Goal: Transaction & Acquisition: Purchase product/service

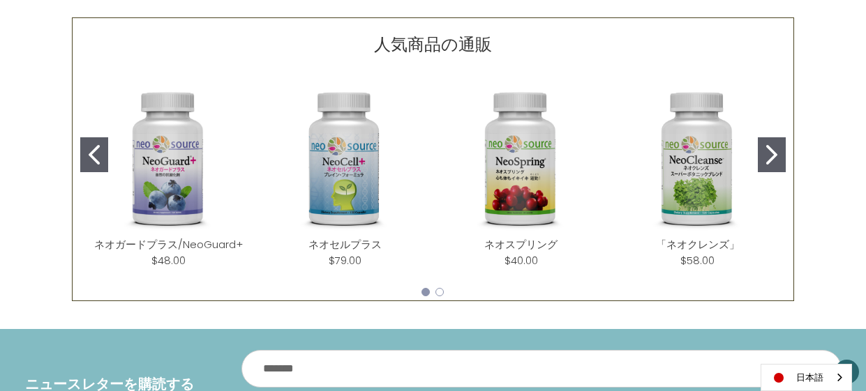
scroll to position [617, 0]
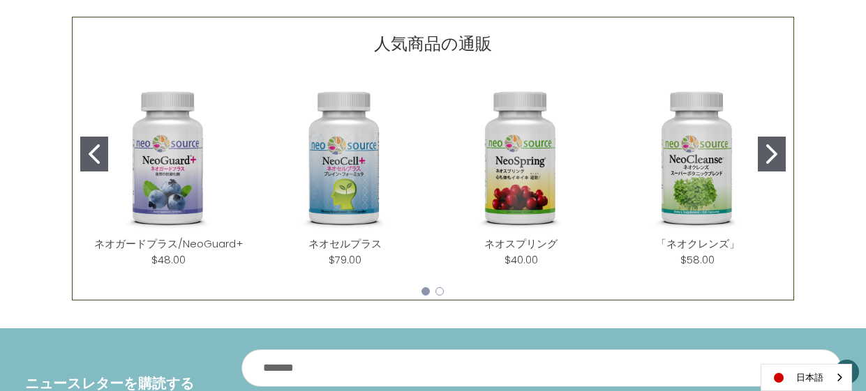
click at [693, 153] on img "NeoCleanse" at bounding box center [697, 159] width 154 height 154
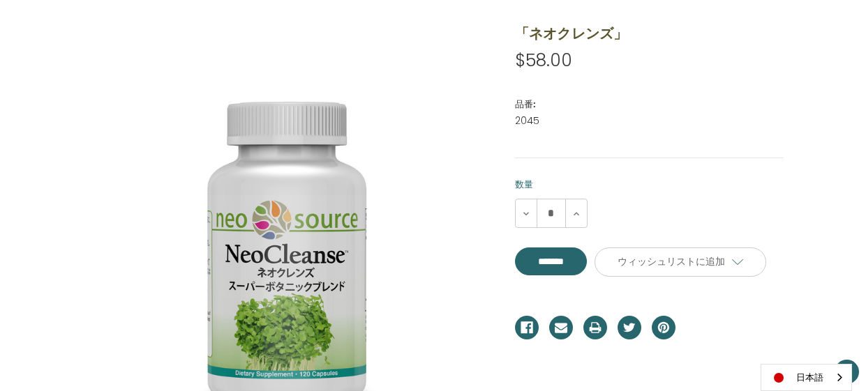
scroll to position [186, 0]
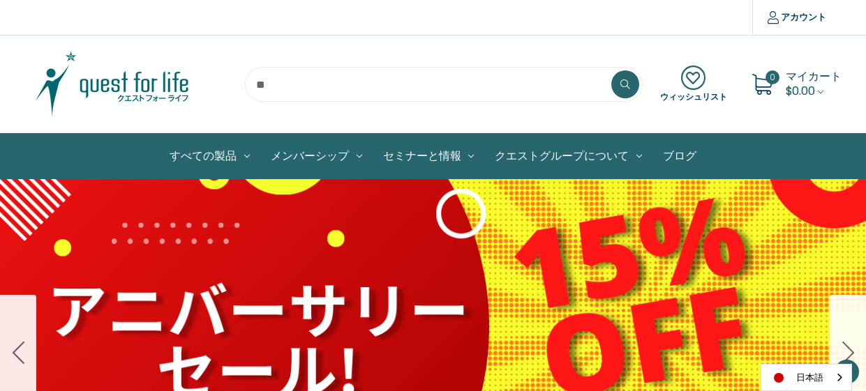
scroll to position [613, 0]
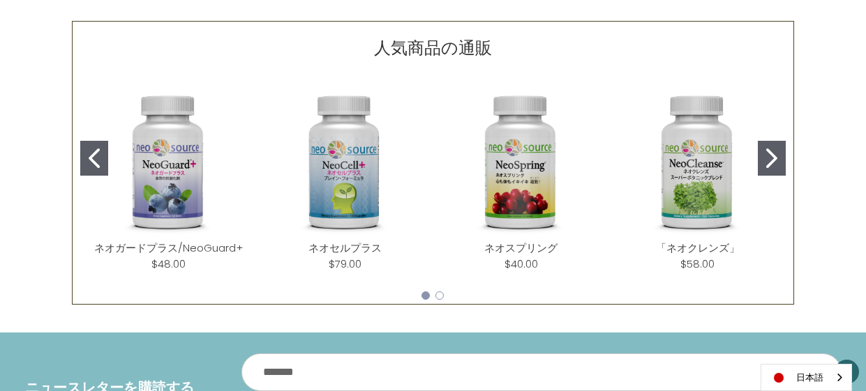
click at [773, 151] on icon "Go to slide 2" at bounding box center [771, 159] width 11 height 20
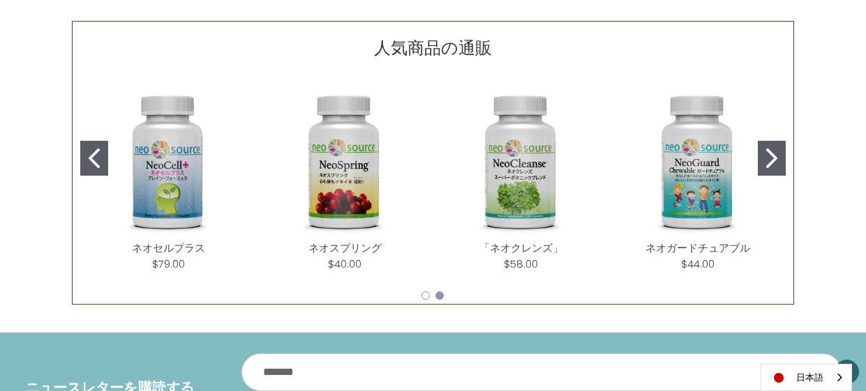
click at [773, 151] on icon "Go to slide 2" at bounding box center [771, 159] width 11 height 20
click at [693, 164] on img "NeoGuard Chewable" at bounding box center [697, 163] width 154 height 154
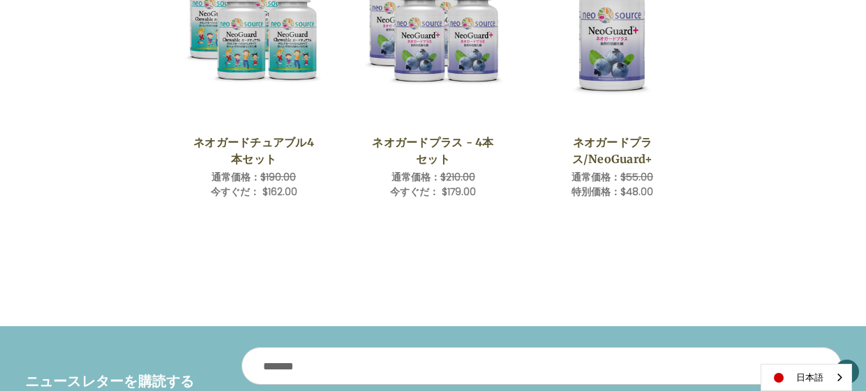
scroll to position [1177, 0]
